Goal: Participate in discussion: Engage in conversation with other users on a specific topic

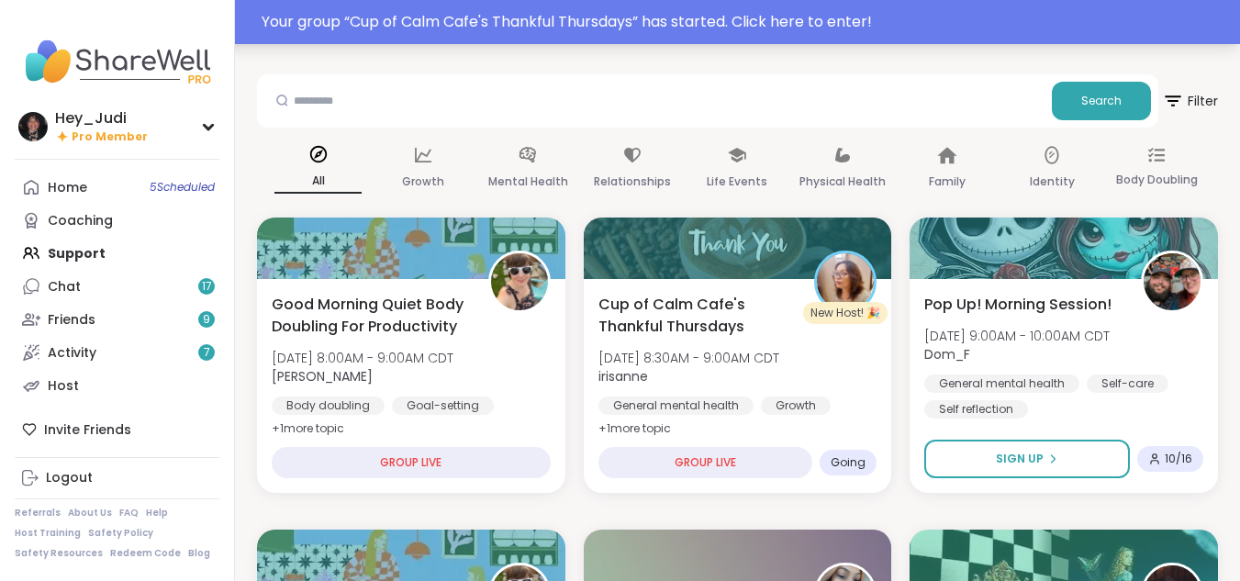
click at [570, 17] on div "Your group “ Cup of Calm Cafe's Thankful Thursdays ” has started. Click here to…" at bounding box center [745, 22] width 967 height 22
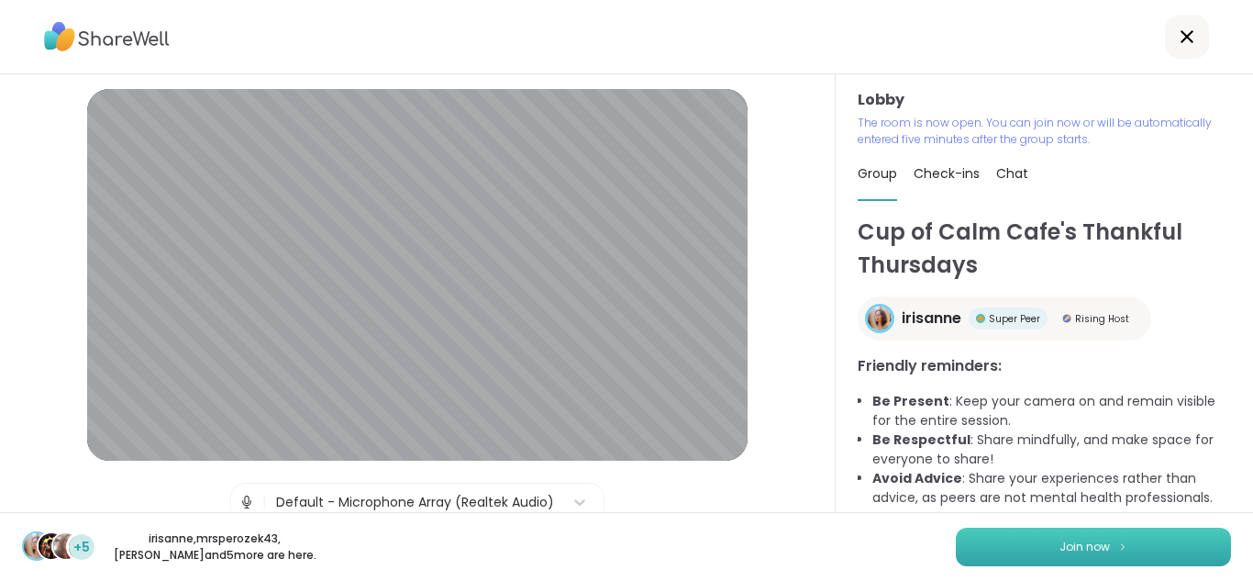
click at [1000, 547] on button "Join now" at bounding box center [1093, 547] width 275 height 39
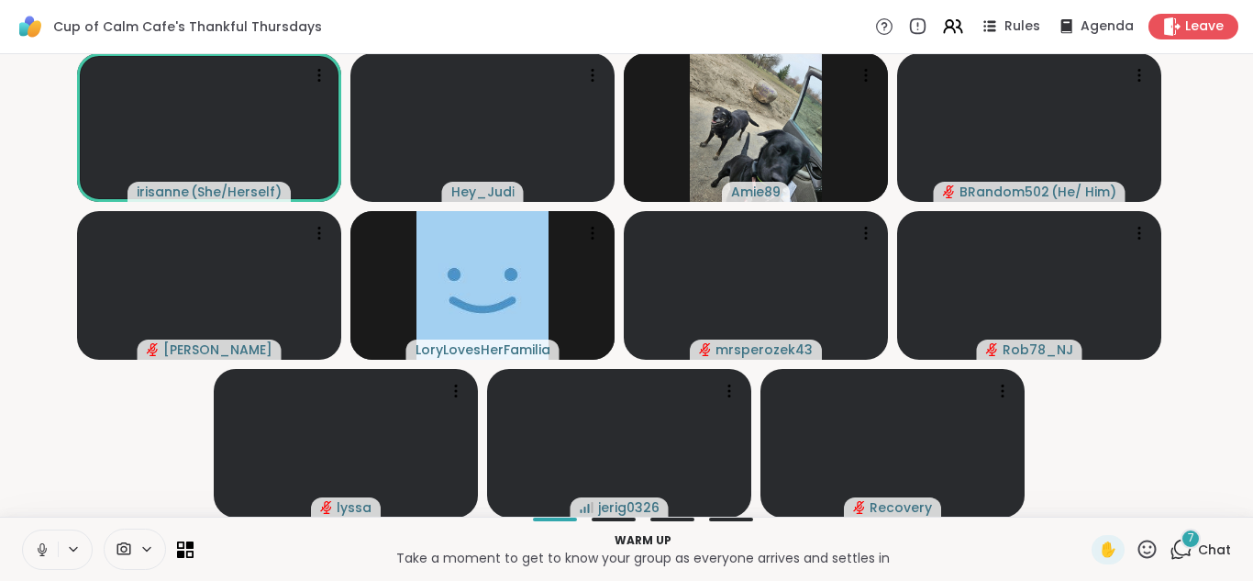
click at [43, 550] on icon at bounding box center [42, 549] width 17 height 17
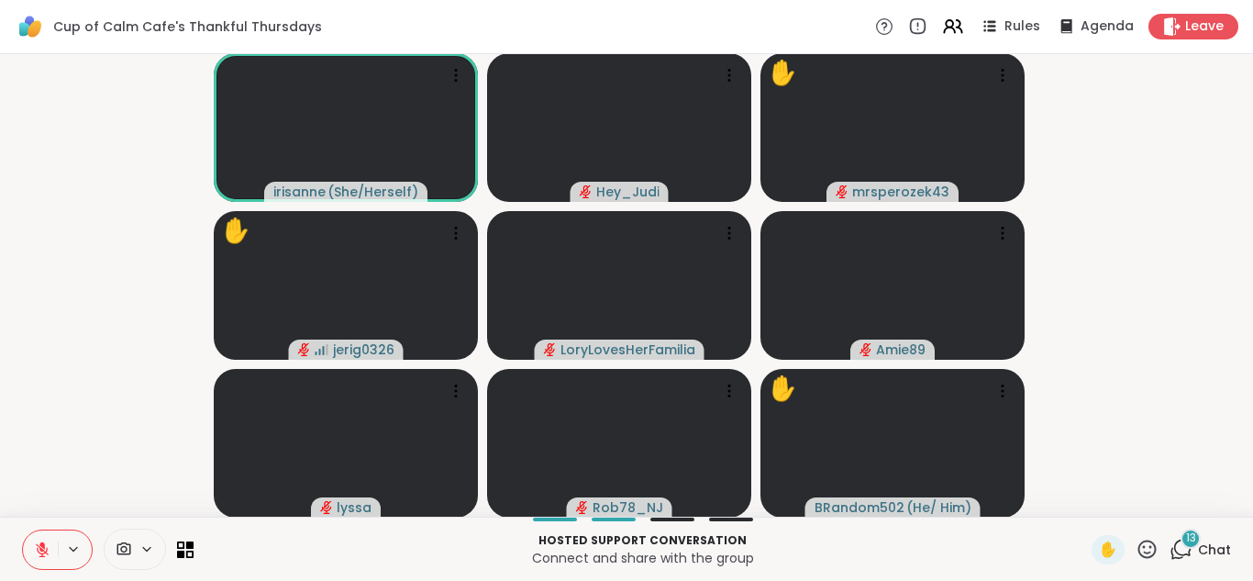
click at [1186, 542] on span "13" at bounding box center [1191, 538] width 10 height 16
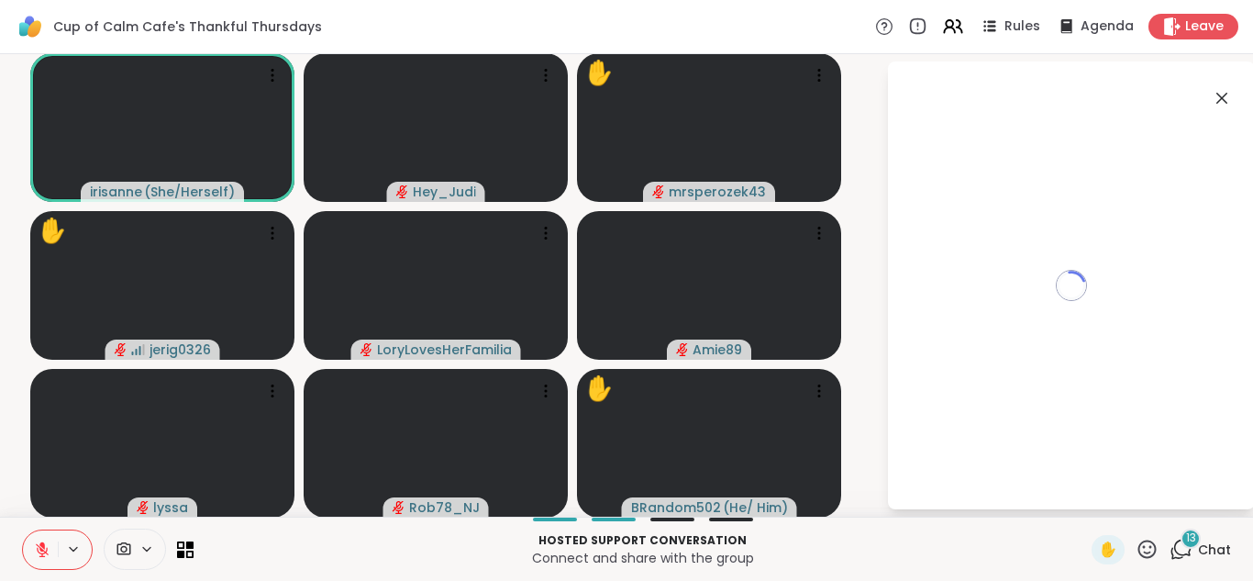
click at [1186, 542] on span "13" at bounding box center [1191, 538] width 10 height 16
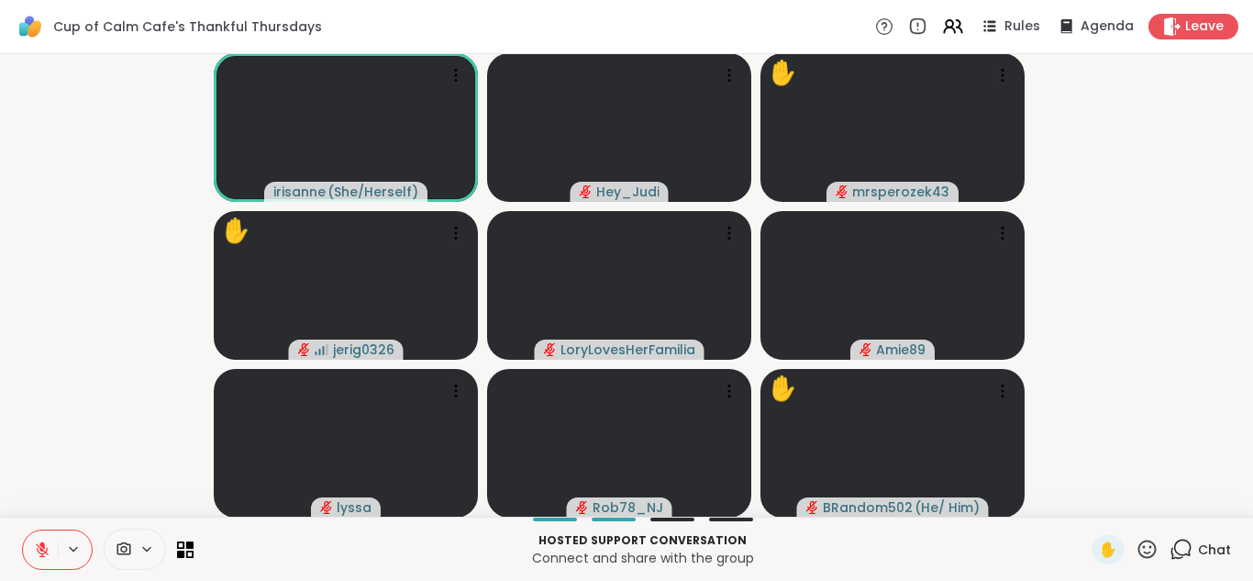
click at [1172, 547] on icon at bounding box center [1181, 549] width 23 height 23
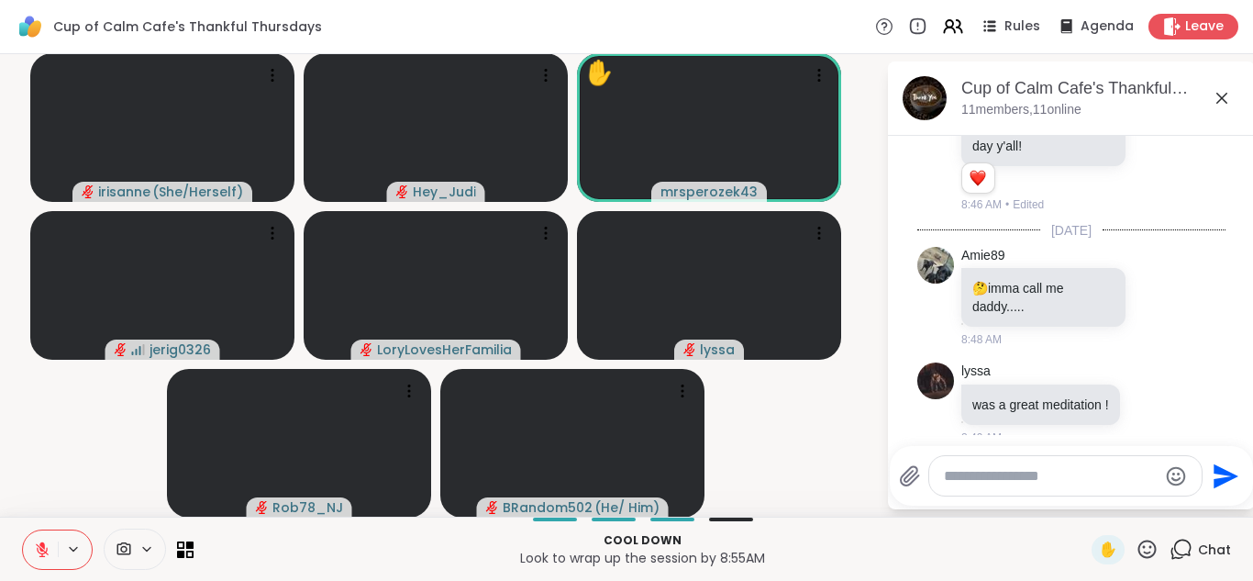
scroll to position [3820, 0]
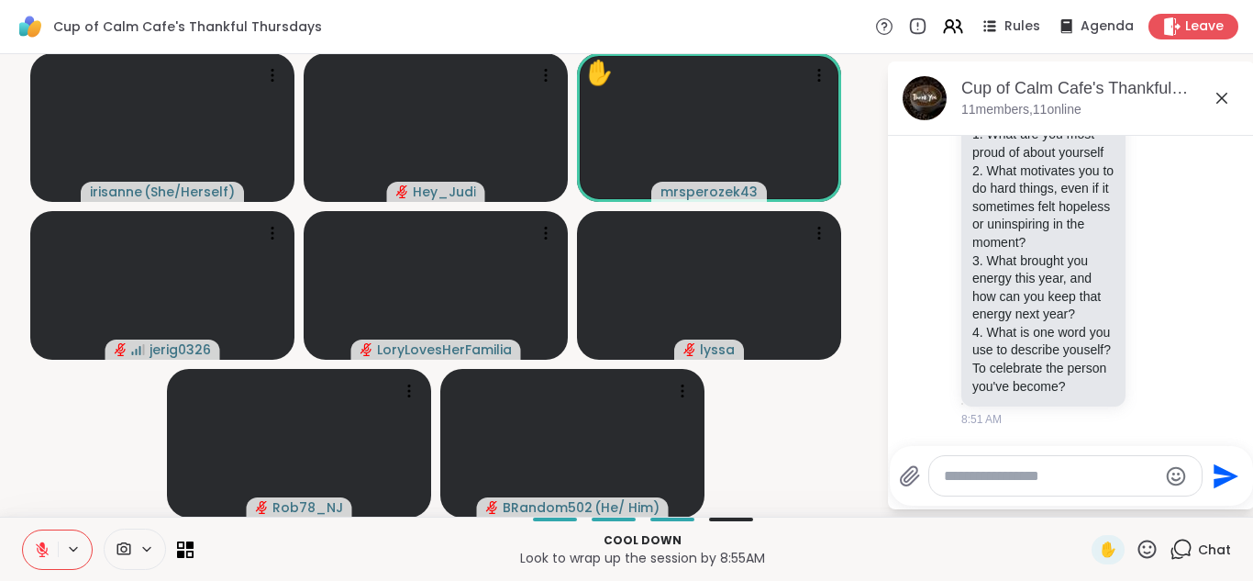
click at [109, 389] on video-player-container "irisanne ( She/Herself ) Hey_Judi ✋ mrsperozek43 jerig0326 LoryLovesHerFamilia …" at bounding box center [443, 285] width 864 height 448
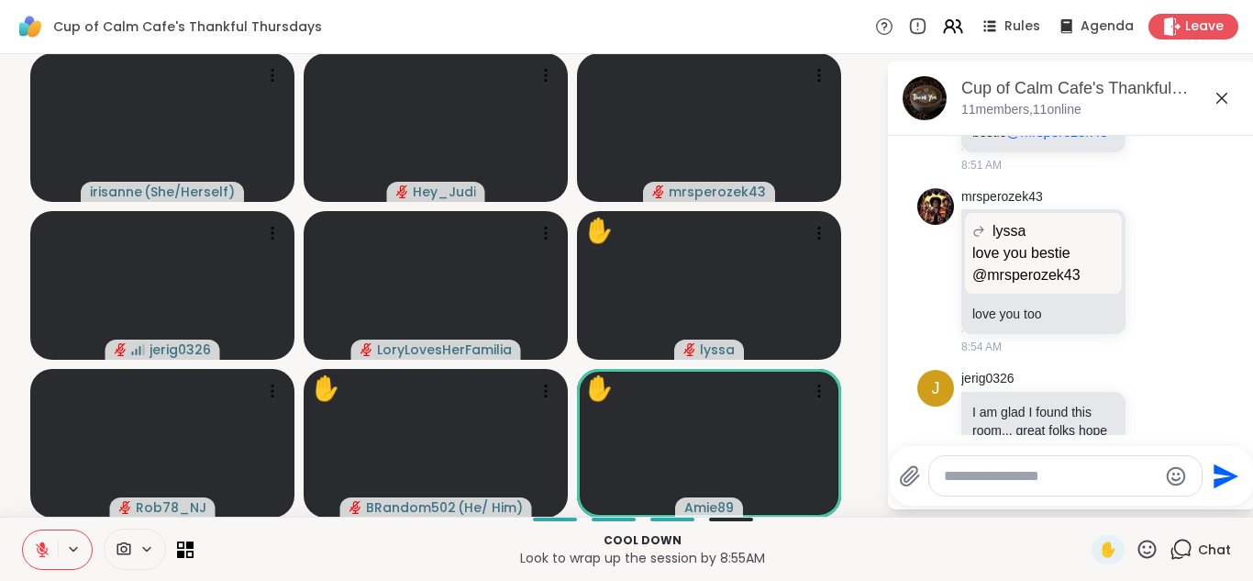
scroll to position [4308, 0]
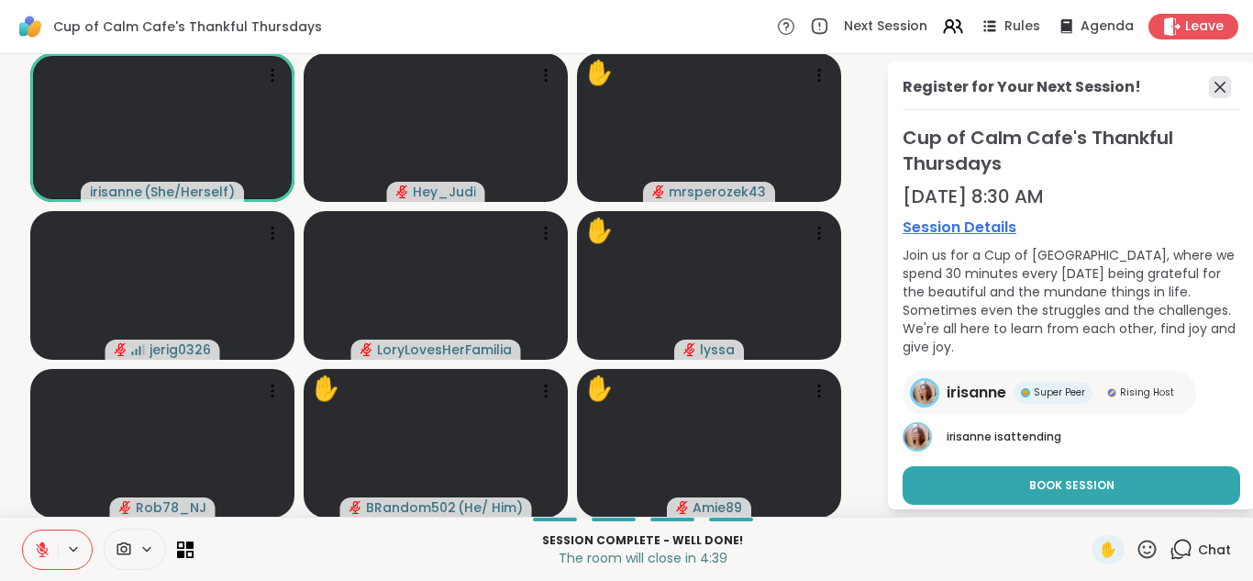
click at [1209, 90] on icon at bounding box center [1220, 87] width 22 height 22
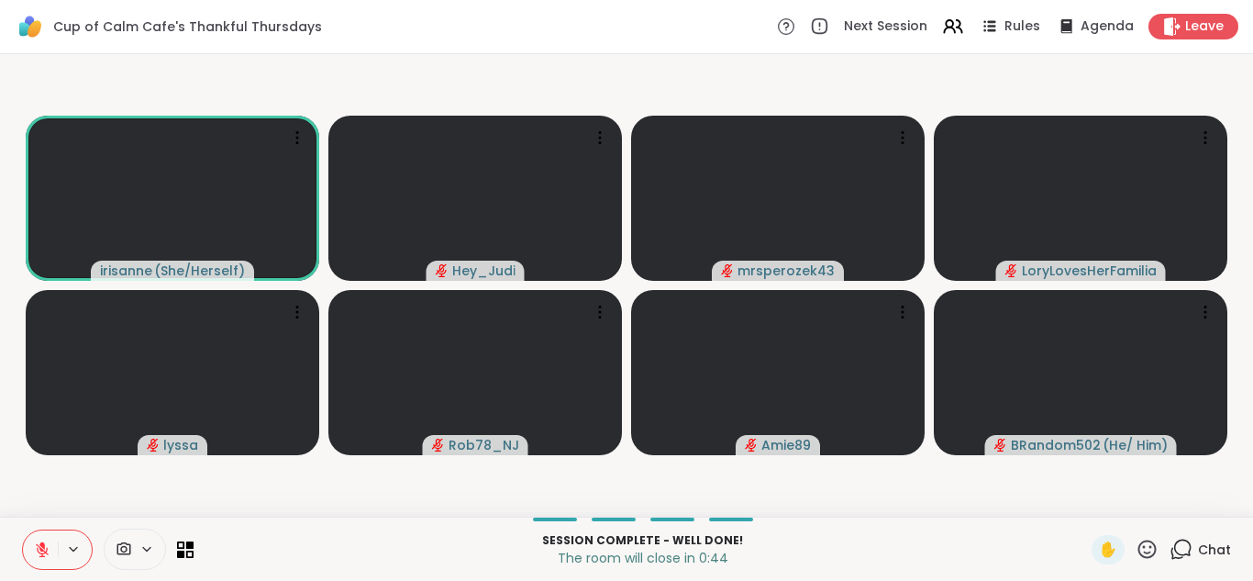
click at [1170, 546] on icon at bounding box center [1181, 549] width 23 height 23
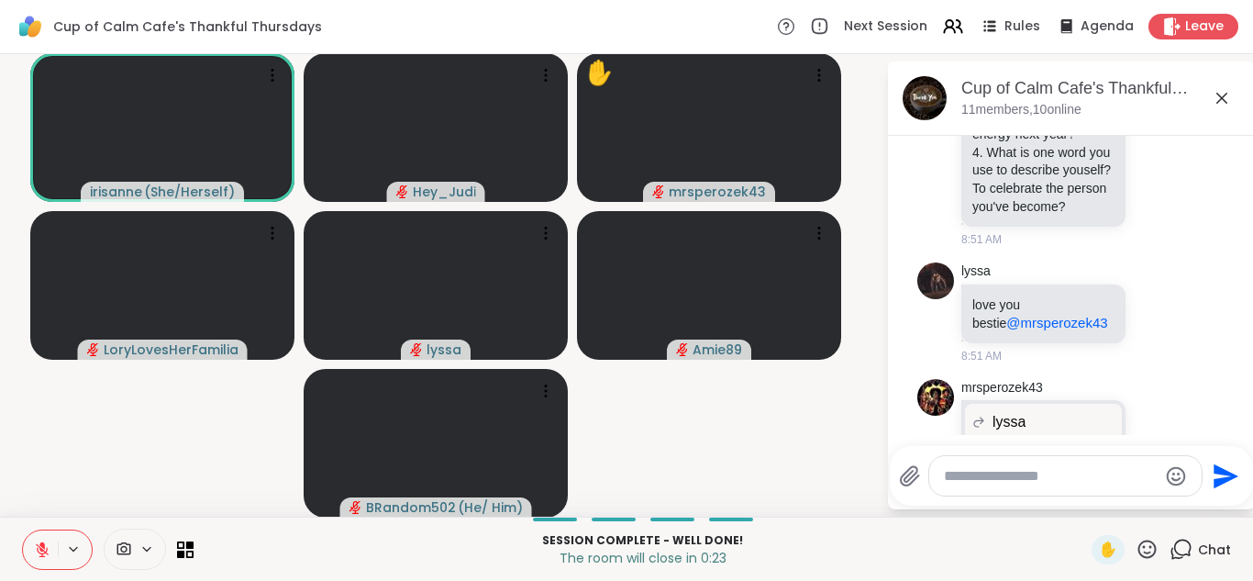
scroll to position [3894, 0]
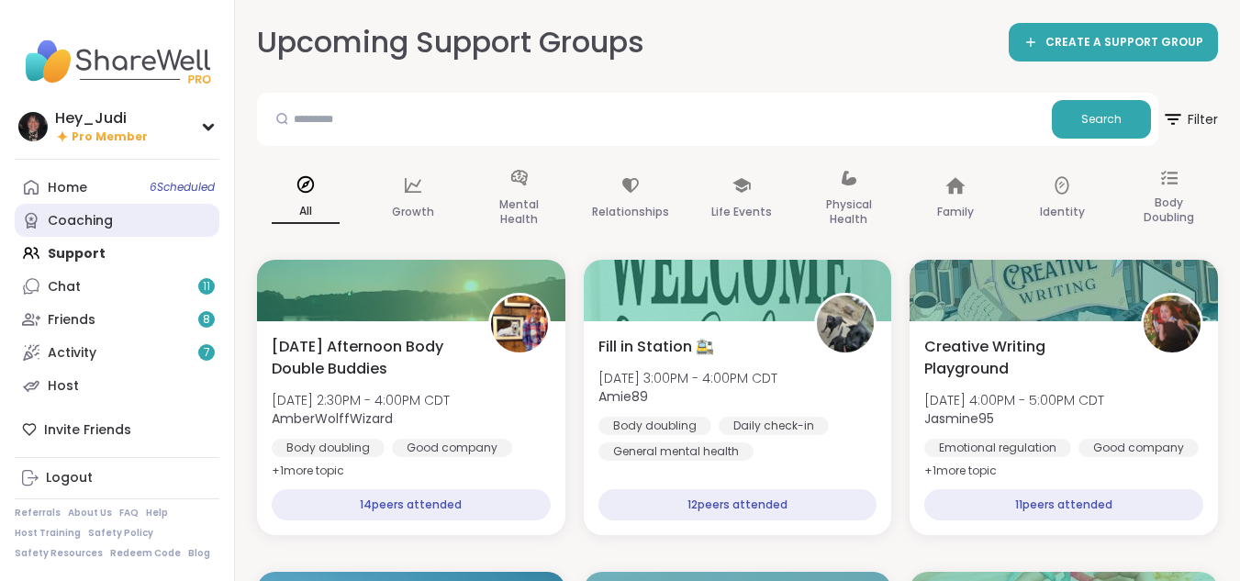
click at [70, 214] on div "Coaching" at bounding box center [80, 221] width 65 height 18
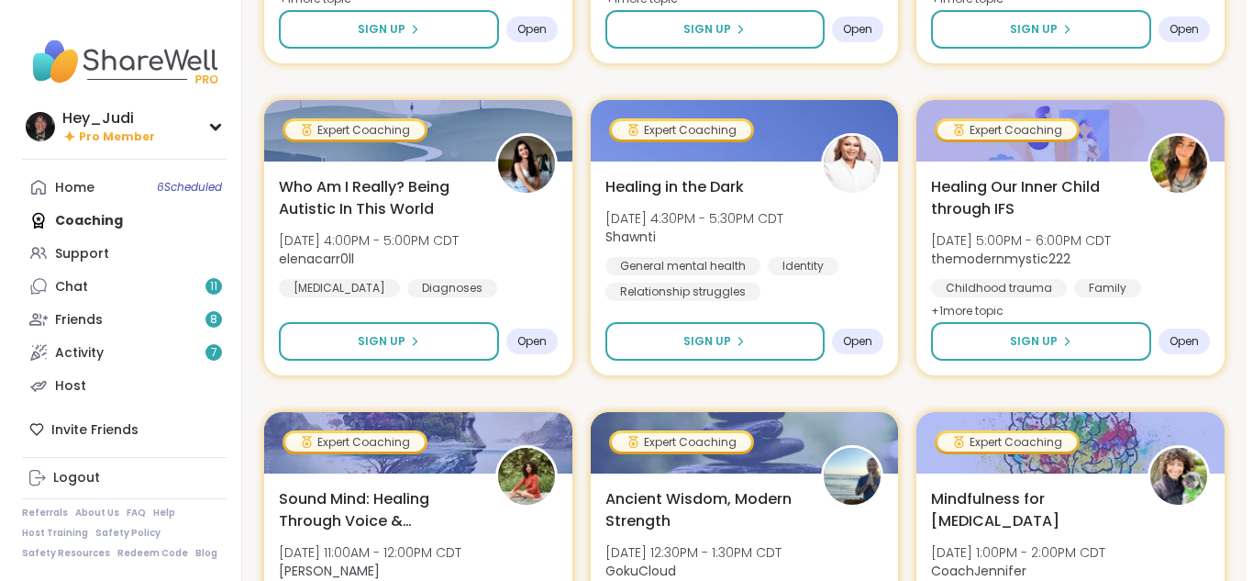
scroll to position [498, 0]
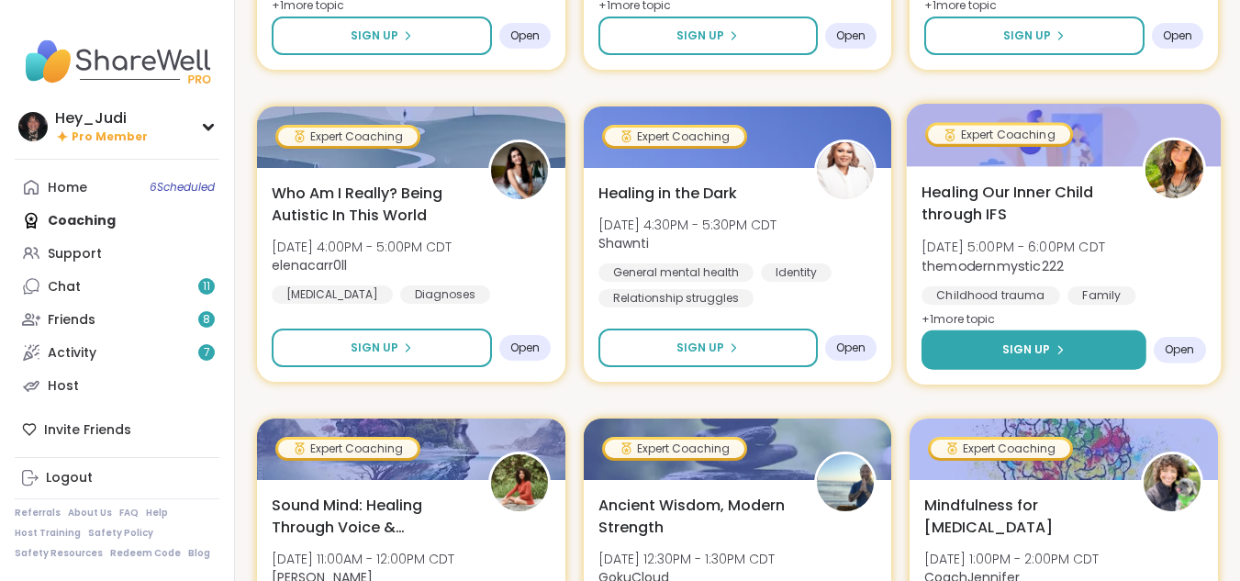
click at [1044, 350] on span "Sign Up" at bounding box center [1026, 349] width 49 height 17
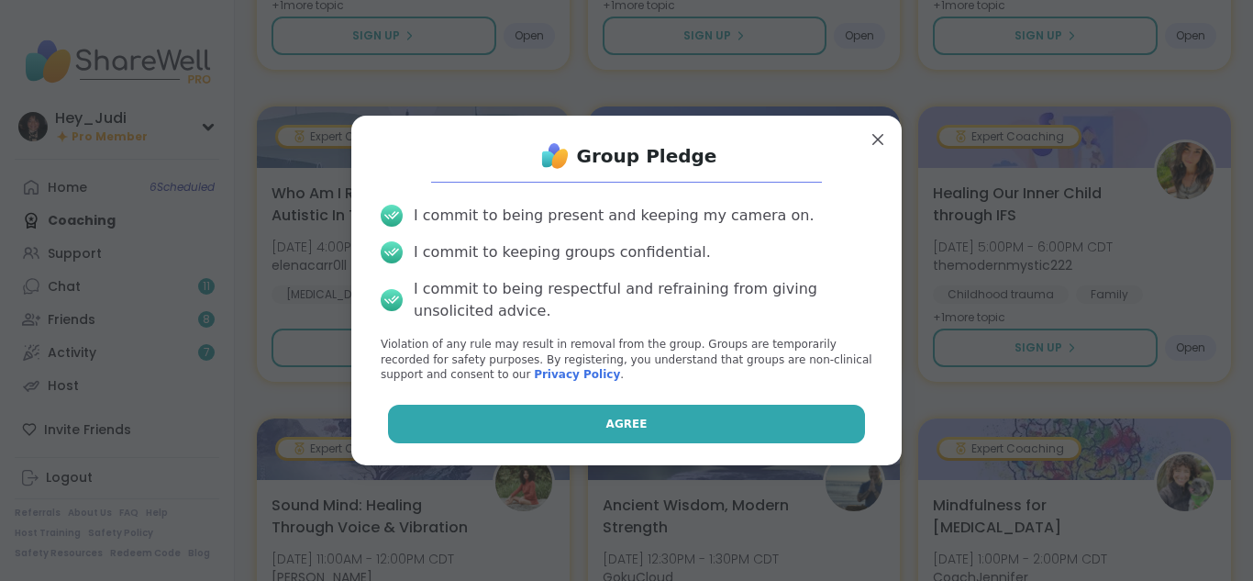
click at [593, 420] on button "Agree" at bounding box center [627, 424] width 478 height 39
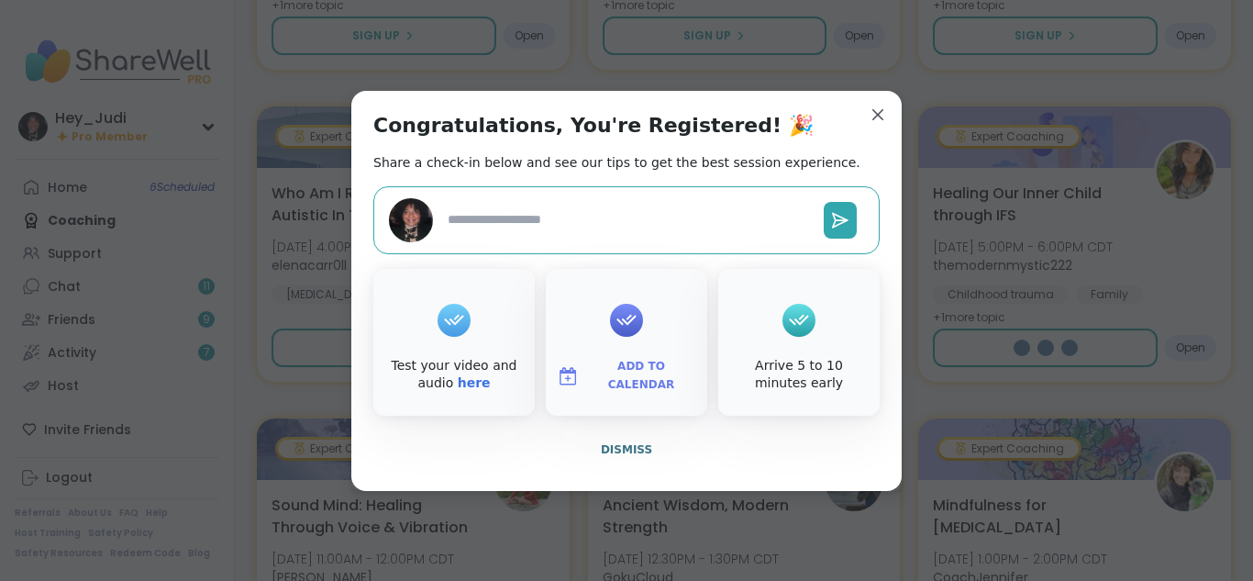
click at [626, 378] on span "Add to Calendar" at bounding box center [641, 376] width 110 height 36
type textarea "*"
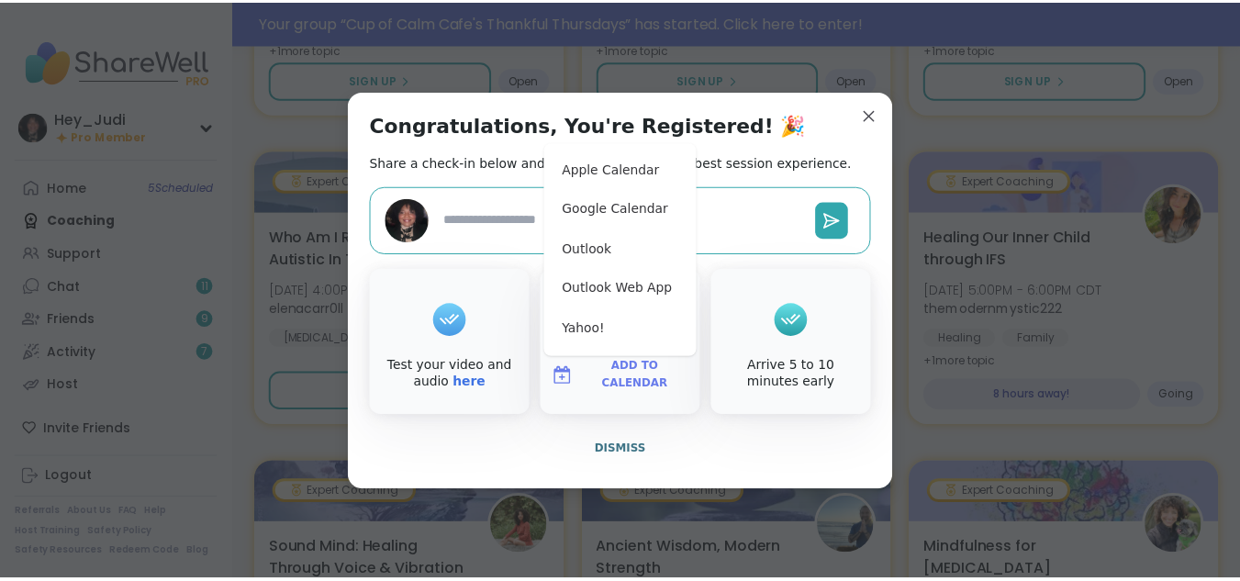
scroll to position [542, 0]
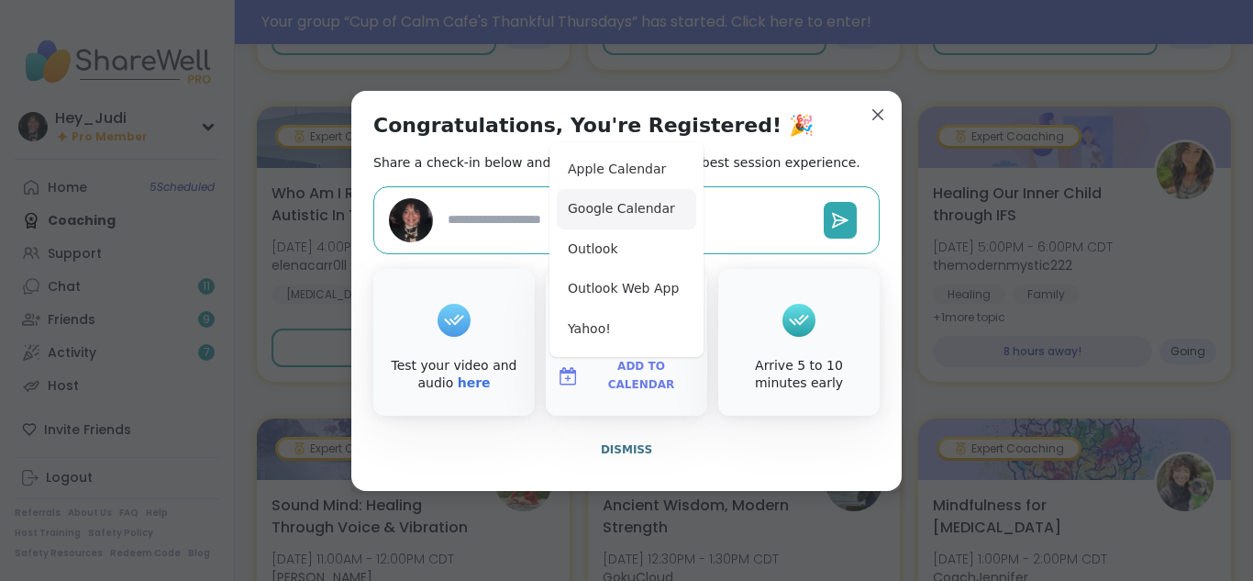
click at [605, 211] on button "Google Calendar" at bounding box center [626, 209] width 139 height 40
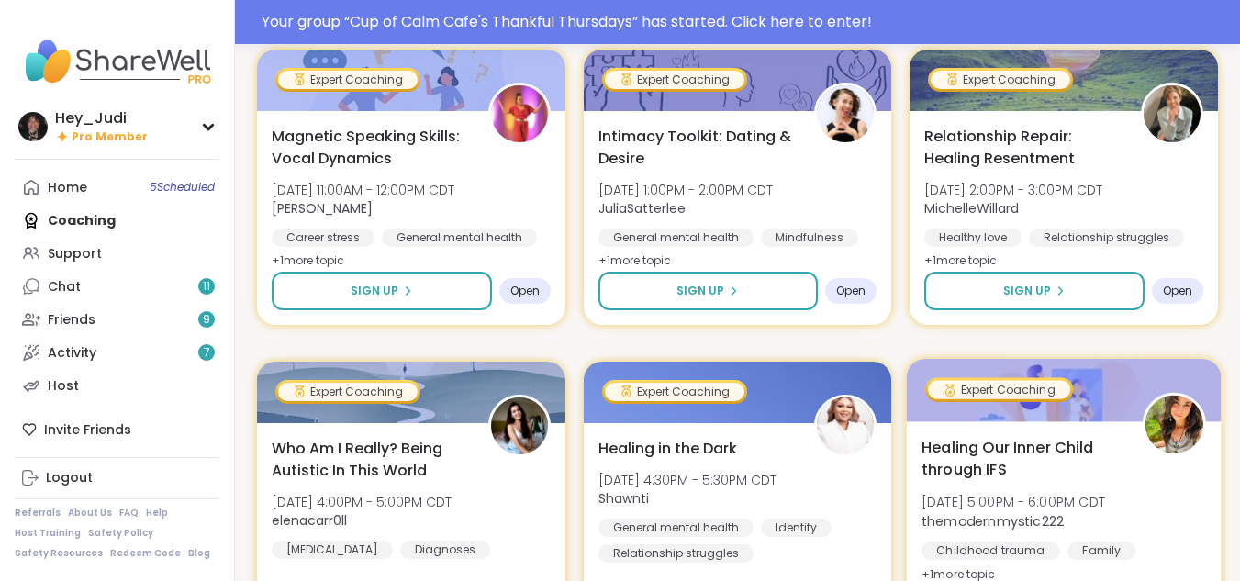
scroll to position [243, 0]
